Goal: Task Accomplishment & Management: Use online tool/utility

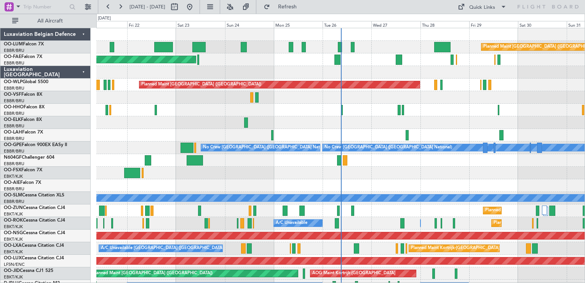
scroll to position [9, 0]
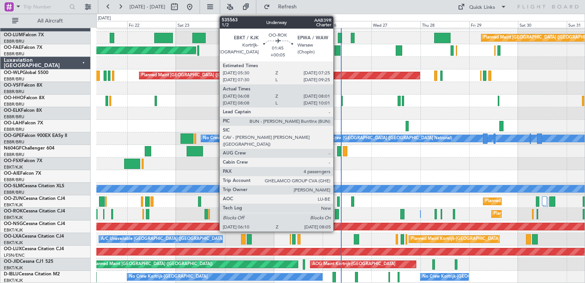
click at [337, 213] on div at bounding box center [337, 214] width 4 height 10
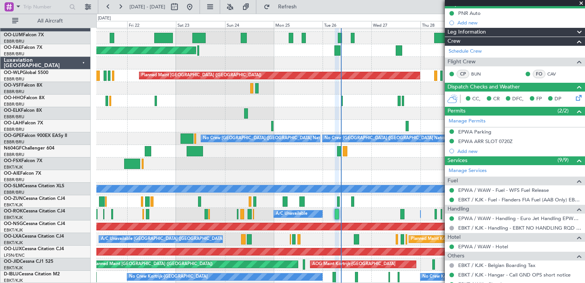
scroll to position [0, 0]
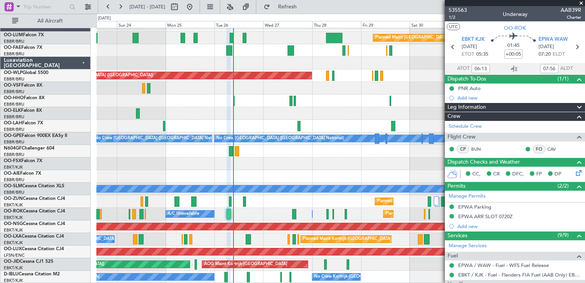
click at [284, 128] on div "Planned Maint [GEOGRAPHIC_DATA] ([GEOGRAPHIC_DATA] National) Owner [GEOGRAPHIC_…" at bounding box center [340, 151] width 489 height 264
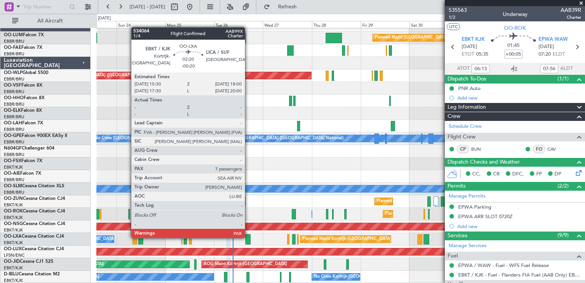
click at [249, 237] on div at bounding box center [247, 239] width 5 height 10
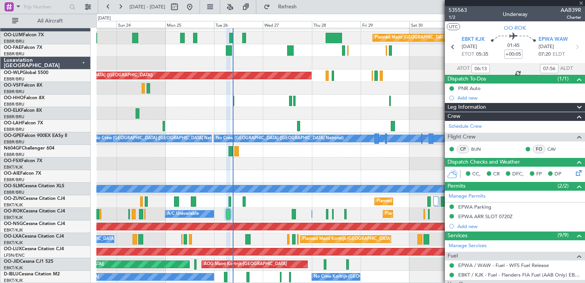
type input "-00:20"
type input "7"
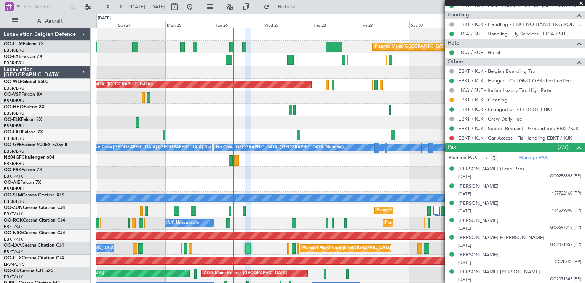
scroll to position [9, 0]
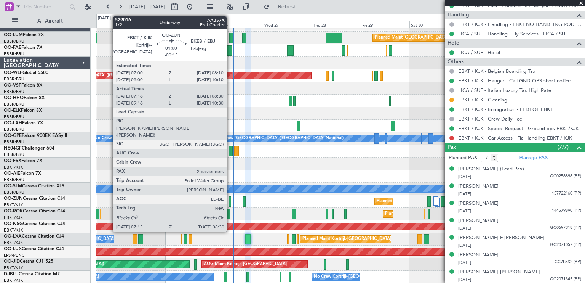
click at [230, 200] on div at bounding box center [230, 201] width 3 height 10
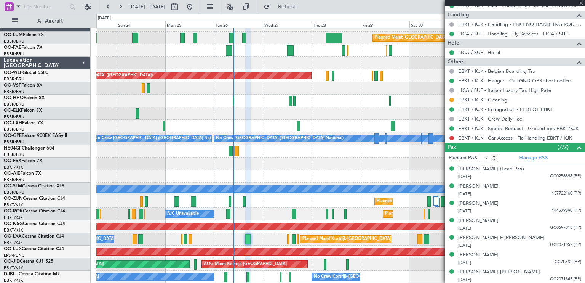
type input "-00:15"
type input "07:21"
type input "08:25"
type input "2"
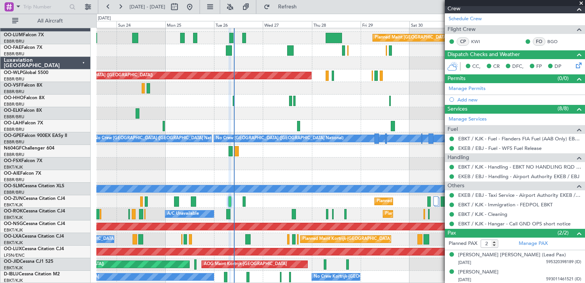
scroll to position [0, 0]
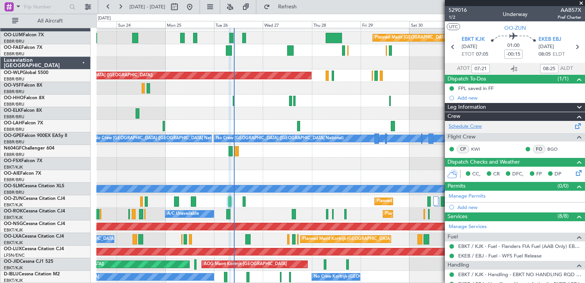
click at [468, 124] on link "Schedule Crew" at bounding box center [465, 127] width 33 height 8
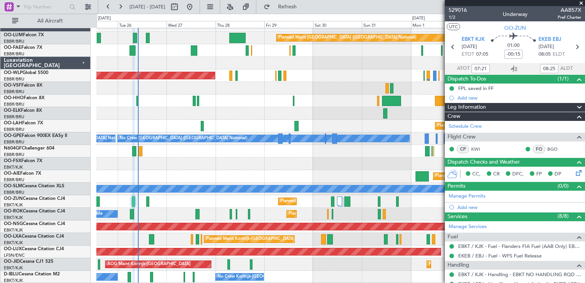
click at [261, 93] on div "Planned Maint [GEOGRAPHIC_DATA] ([GEOGRAPHIC_DATA] National) Owner [GEOGRAPHIC_…" at bounding box center [340, 151] width 489 height 264
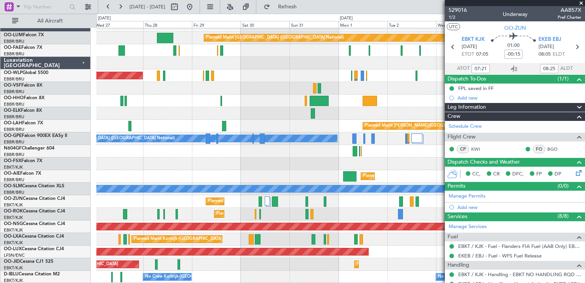
click at [345, 102] on div at bounding box center [340, 101] width 489 height 13
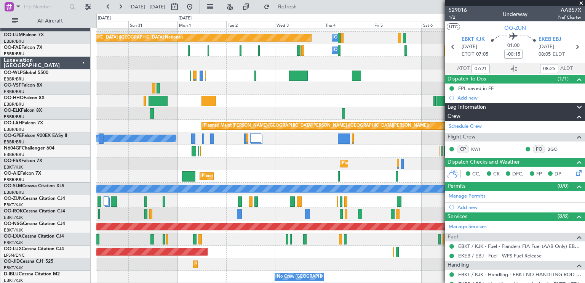
click at [212, 100] on div at bounding box center [340, 101] width 489 height 13
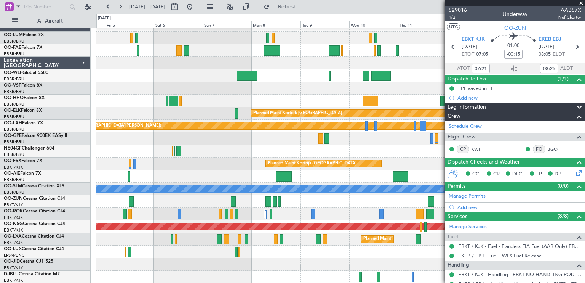
click at [114, 67] on div "Owner Melsbroek Air Base Planned Maint [GEOGRAPHIC_DATA] ([GEOGRAPHIC_DATA]) Ow…" at bounding box center [340, 151] width 489 height 264
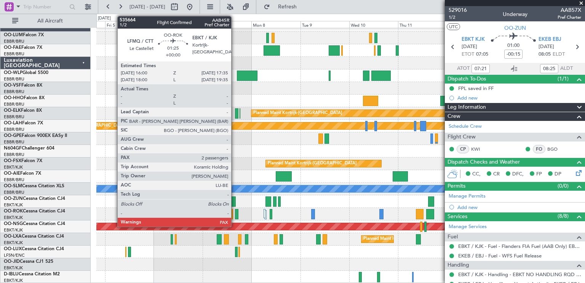
click at [235, 215] on div at bounding box center [236, 214] width 3 height 10
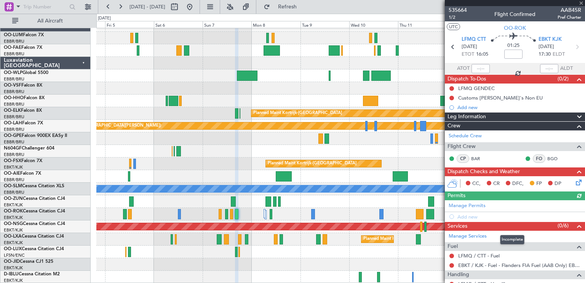
scroll to position [73, 0]
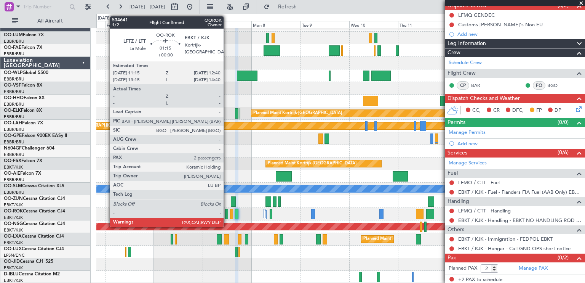
click at [227, 213] on div at bounding box center [226, 214] width 3 height 10
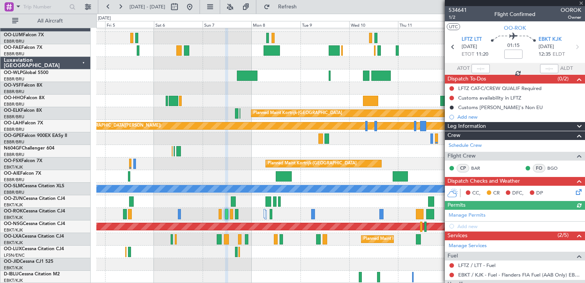
scroll to position [83, 0]
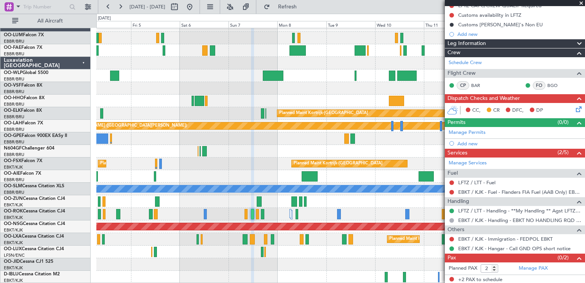
click at [225, 181] on div "Owner Melsbroek Air Base Planned Maint [GEOGRAPHIC_DATA] ([GEOGRAPHIC_DATA]) Ow…" at bounding box center [340, 151] width 489 height 264
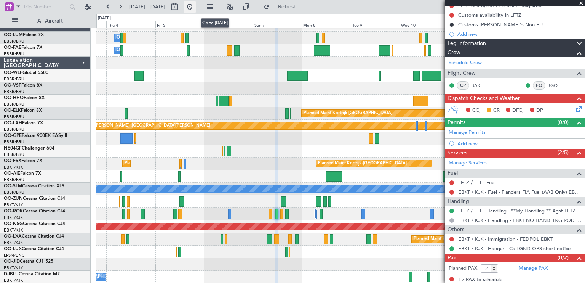
click at [196, 9] on button at bounding box center [190, 7] width 12 height 12
